Goal: Navigation & Orientation: Find specific page/section

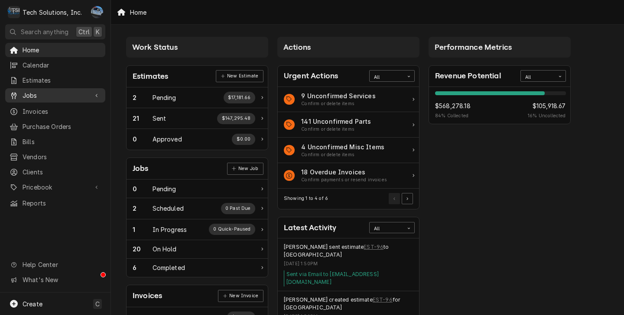
drag, startPoint x: 46, startPoint y: 90, endPoint x: 51, endPoint y: 93, distance: 6.0
click at [46, 91] on span "Jobs" at bounding box center [55, 95] width 65 height 9
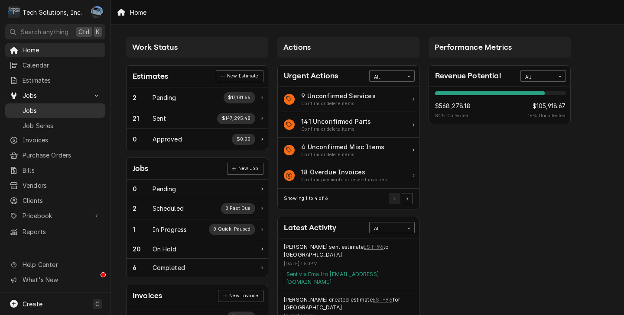
drag, startPoint x: 30, startPoint y: 104, endPoint x: 49, endPoint y: 117, distance: 23.0
click at [30, 106] on span "Jobs" at bounding box center [62, 110] width 78 height 9
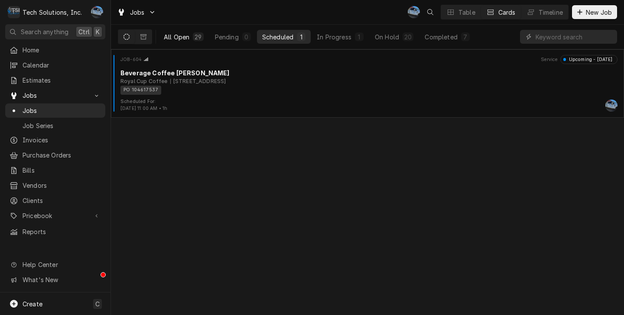
click at [194, 39] on div "29" at bounding box center [198, 36] width 10 height 9
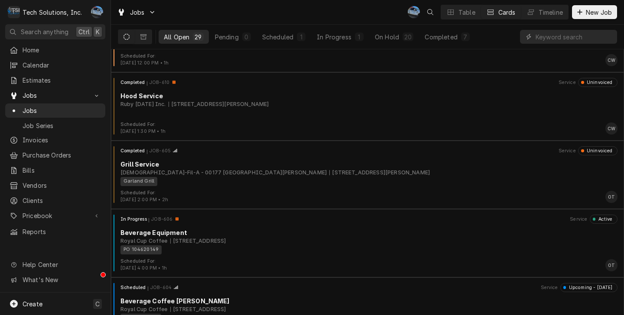
scroll to position [1560, 0]
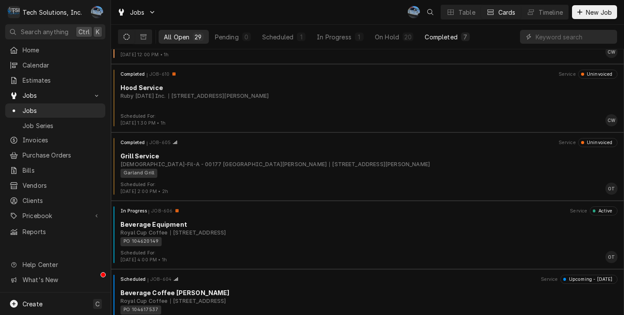
drag, startPoint x: 438, startPoint y: 38, endPoint x: 422, endPoint y: 42, distance: 16.1
click at [437, 38] on div "Completed" at bounding box center [441, 36] width 32 height 9
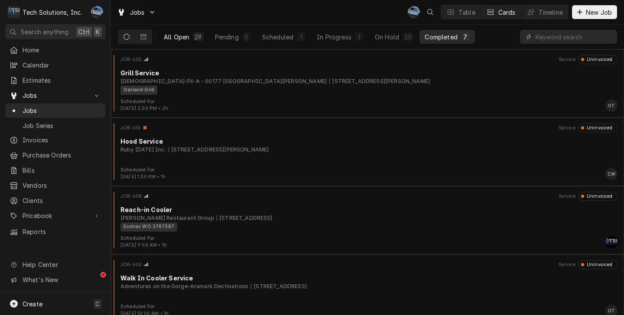
click at [187, 37] on div "All Open" at bounding box center [177, 36] width 26 height 9
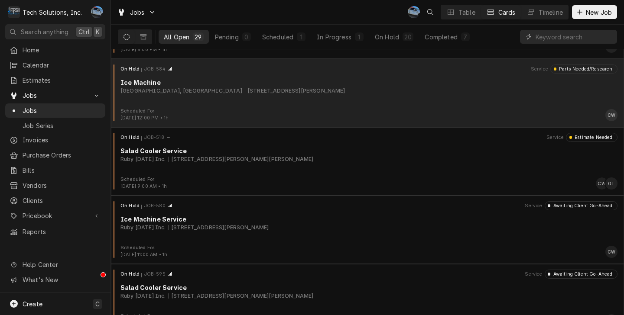
scroll to position [737, 0]
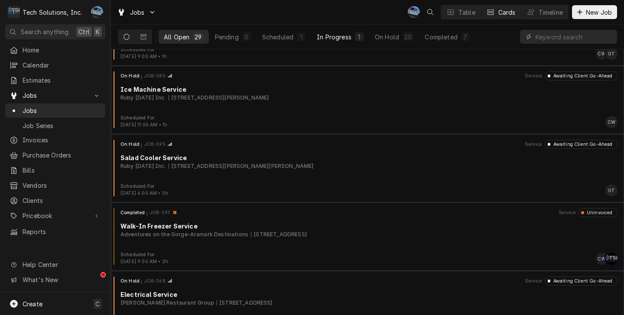
click at [348, 36] on div "In Progress" at bounding box center [334, 36] width 35 height 9
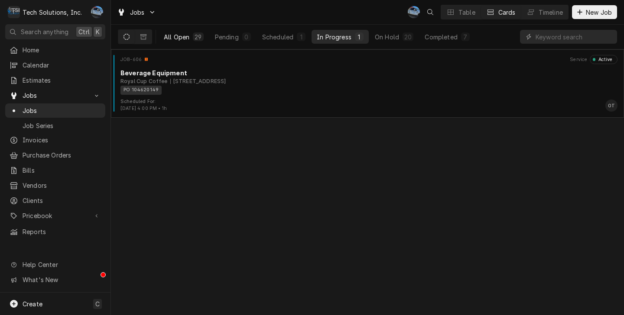
click at [175, 36] on div "All Open" at bounding box center [177, 36] width 26 height 9
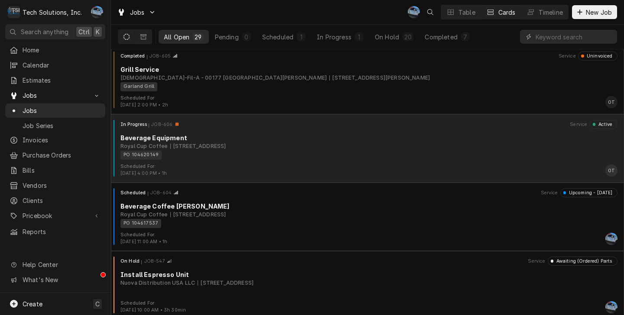
scroll to position [1719, 0]
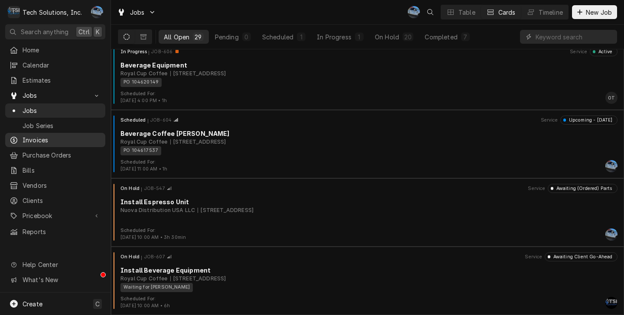
click at [49, 142] on link "Invoices" at bounding box center [55, 140] width 100 height 14
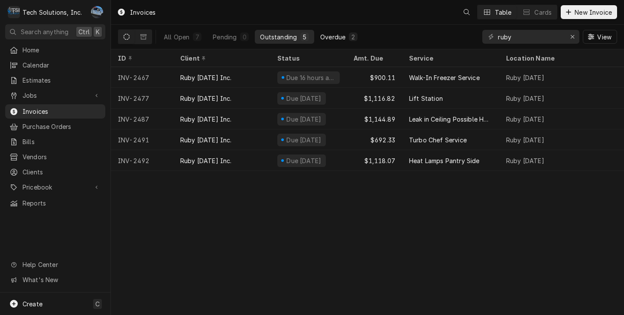
click at [334, 35] on div "Overdue" at bounding box center [332, 36] width 25 height 9
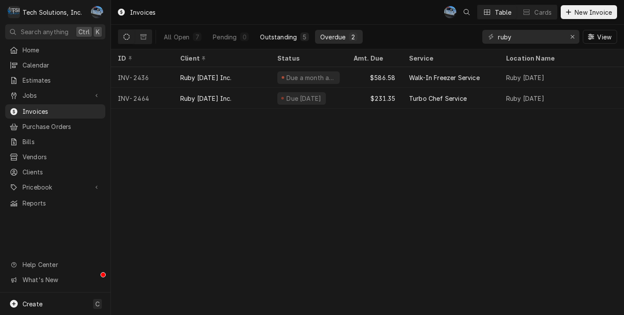
click at [278, 43] on button "Outstanding 5" at bounding box center [284, 37] width 59 height 14
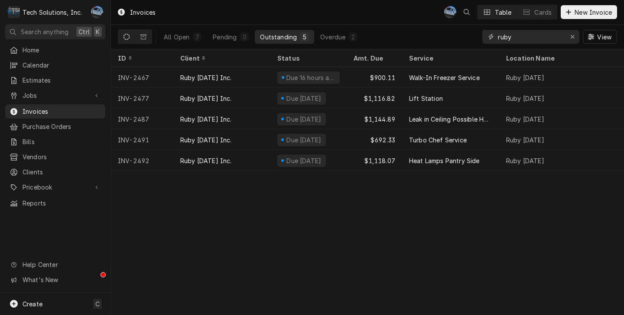
click at [575, 36] on div "Erase input" at bounding box center [572, 36] width 9 height 9
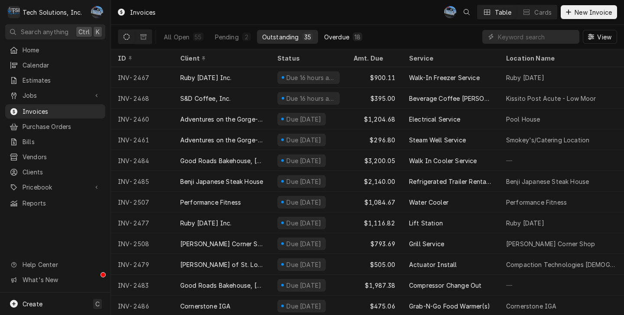
click at [332, 35] on div "Overdue" at bounding box center [336, 36] width 25 height 9
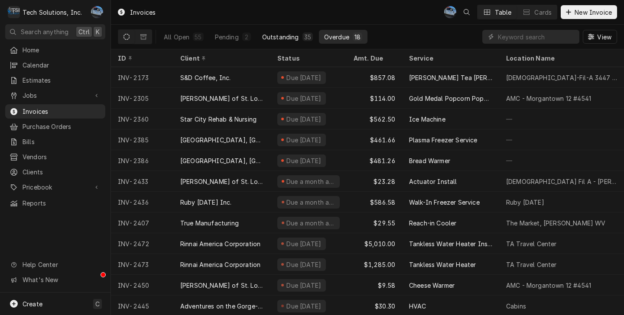
click at [286, 38] on div "Outstanding" at bounding box center [280, 36] width 37 height 9
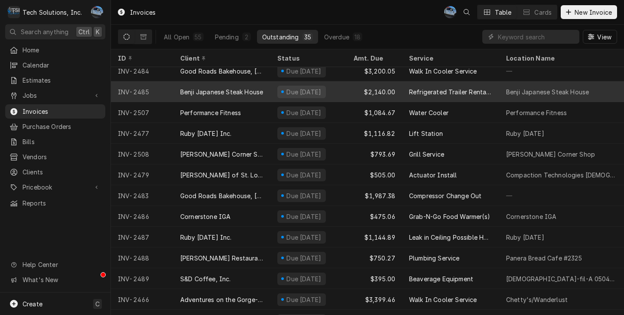
scroll to position [130, 0]
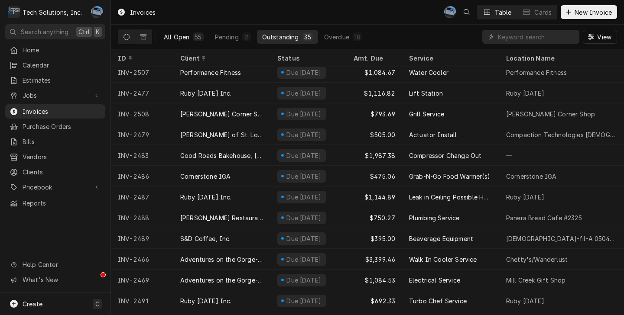
click at [190, 36] on button "All Open 55" at bounding box center [184, 37] width 50 height 14
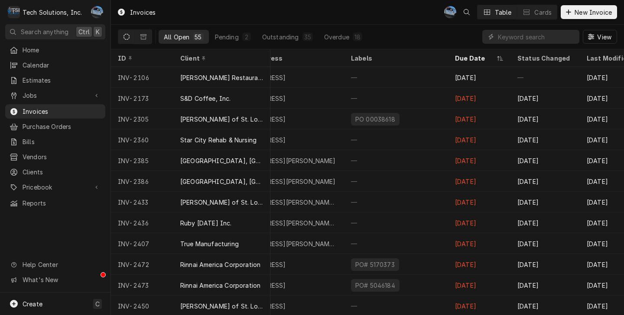
scroll to position [0, 0]
